Goal: Transaction & Acquisition: Purchase product/service

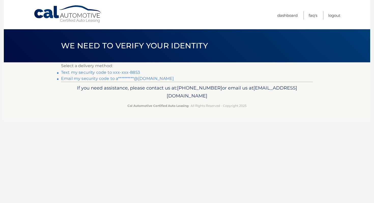
click at [116, 72] on link "Text my security code to xxx-xxx-8853" at bounding box center [100, 72] width 79 height 5
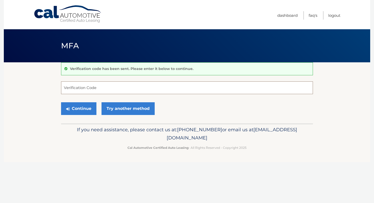
click at [117, 82] on input "Verification Code" at bounding box center [187, 88] width 252 height 13
type input "822365"
click at [85, 106] on button "Continue" at bounding box center [78, 108] width 35 height 13
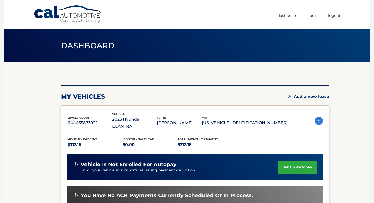
scroll to position [105, 0]
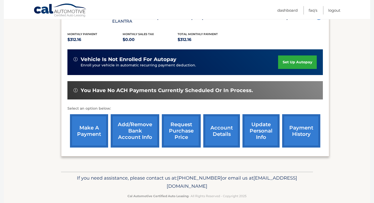
click at [99, 119] on link "make a payment" at bounding box center [89, 130] width 38 height 33
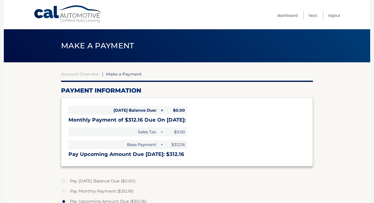
select select "MDZjN2ZmN2YtNWVlMC00NDU0LTgyN2QtNzg5YWY0ODk0ZjY2"
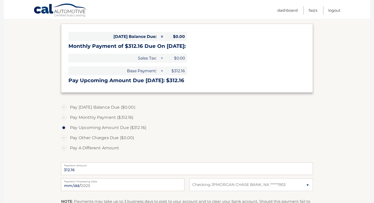
scroll to position [127, 0]
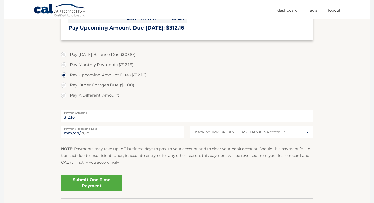
click at [95, 184] on link "Submit One Time Payment" at bounding box center [91, 183] width 61 height 16
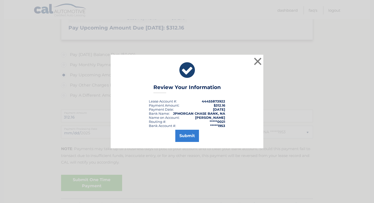
click at [200, 123] on li "Routing #: *****0021" at bounding box center [187, 122] width 76 height 4
click at [192, 135] on button "Submit" at bounding box center [187, 136] width 24 height 12
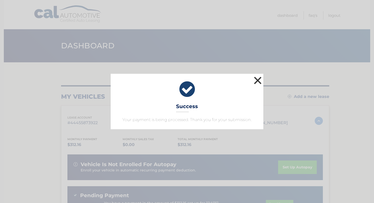
click at [258, 81] on button "×" at bounding box center [258, 80] width 10 height 10
